Goal: Ask a question

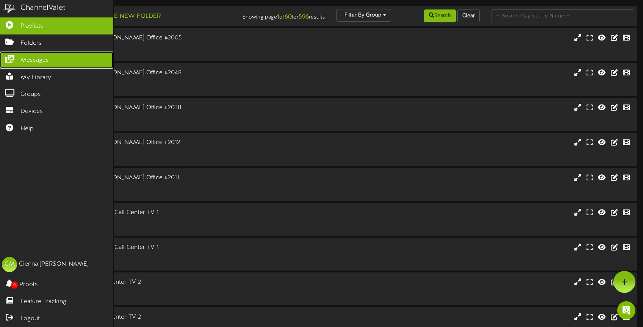
click at [23, 58] on span "Messages" at bounding box center [34, 60] width 28 height 9
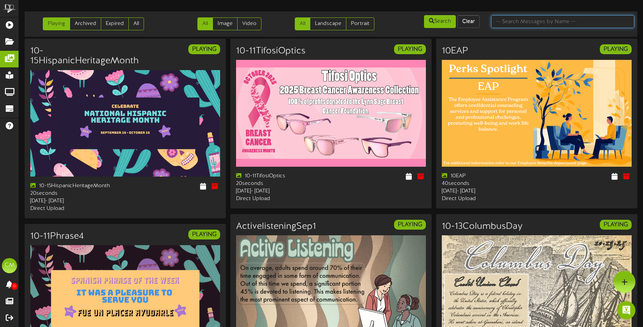
click at [565, 26] on input "text" at bounding box center [562, 21] width 143 height 13
type input "HR"
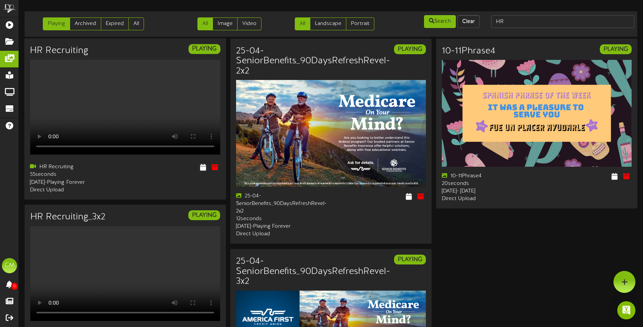
click at [117, 102] on video "Your browser does not support HTML5 video." at bounding box center [125, 107] width 190 height 95
